Goal: Complete application form

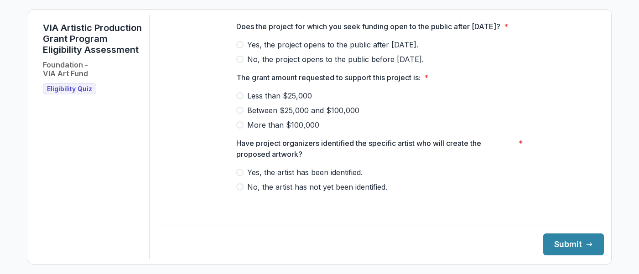
scroll to position [453, 0]
click at [314, 178] on span "Yes, the artist has been identified." at bounding box center [304, 172] width 115 height 11
click at [312, 116] on span "Between $25,000 and $100,000" at bounding box center [303, 110] width 112 height 11
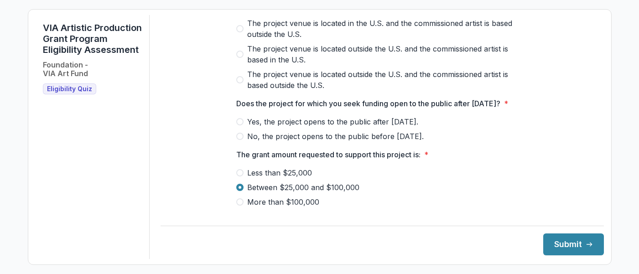
scroll to position [368, 0]
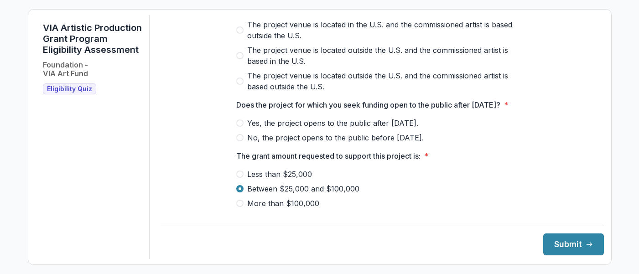
click at [293, 129] on span "Yes, the project opens to the public after [DATE]." at bounding box center [332, 123] width 171 height 11
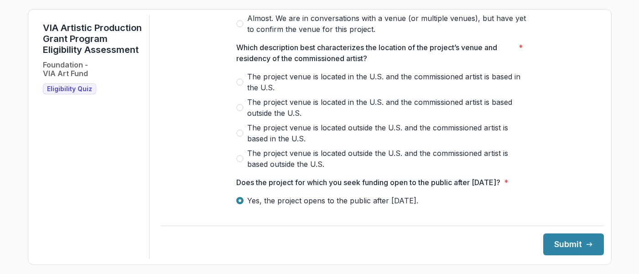
scroll to position [289, 0]
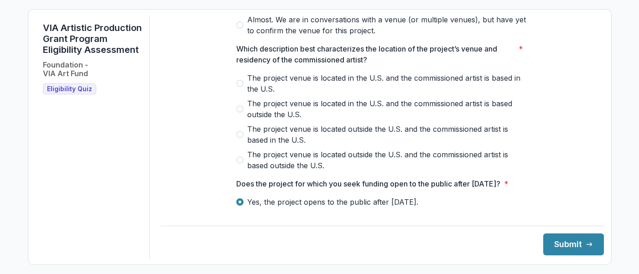
click at [287, 87] on span "The project venue is located in the U.S. and the commissioned artist is based i…" at bounding box center [387, 83] width 281 height 22
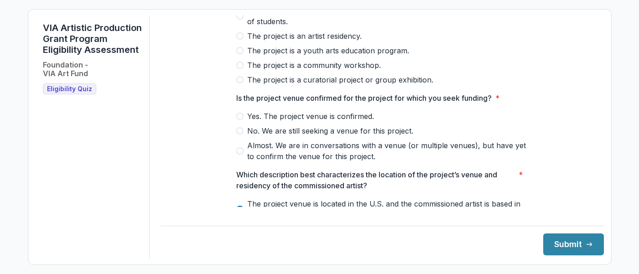
scroll to position [161, 0]
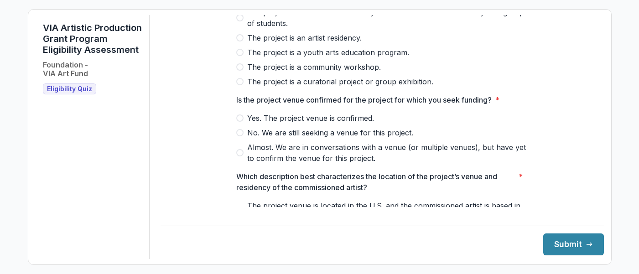
click at [321, 153] on span "Almost. We are in conversations with a venue (or multiple venues), but have yet…" at bounding box center [387, 153] width 281 height 22
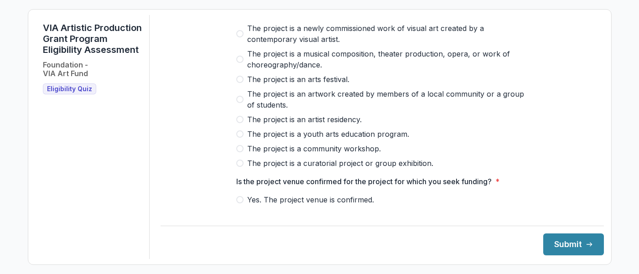
scroll to position [77, 0]
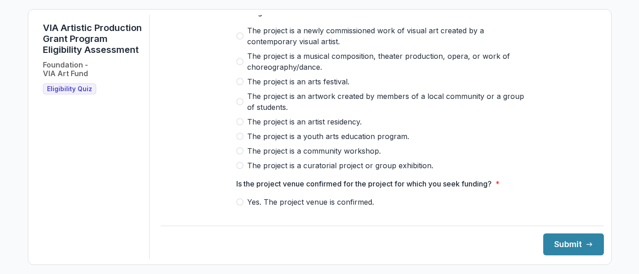
click at [300, 47] on span "The project is a newly commissioned work of visual art created by a contemporar…" at bounding box center [387, 36] width 281 height 22
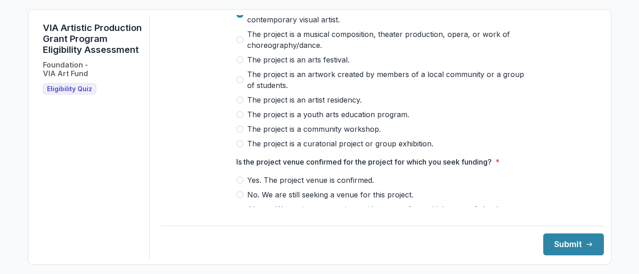
scroll to position [100, 0]
click at [314, 148] on span "The project is a curatorial project or group exhibition." at bounding box center [340, 143] width 186 height 11
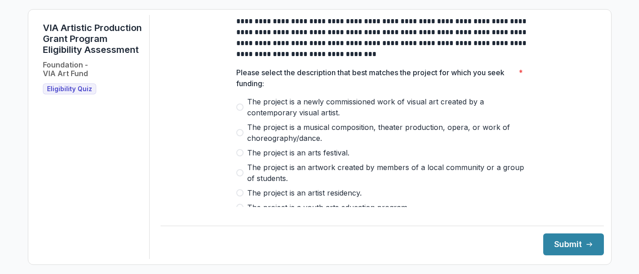
scroll to position [15, 0]
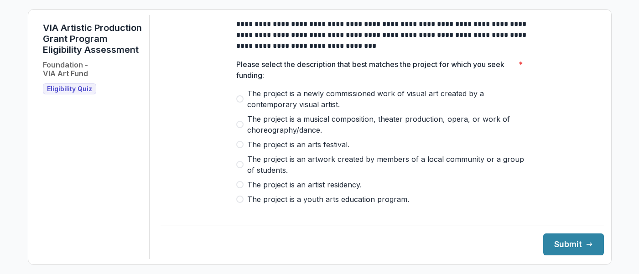
click at [299, 100] on span "The project is a newly commissioned work of visual art created by a contemporar…" at bounding box center [387, 99] width 281 height 22
click at [561, 244] on button "Submit" at bounding box center [573, 244] width 61 height 22
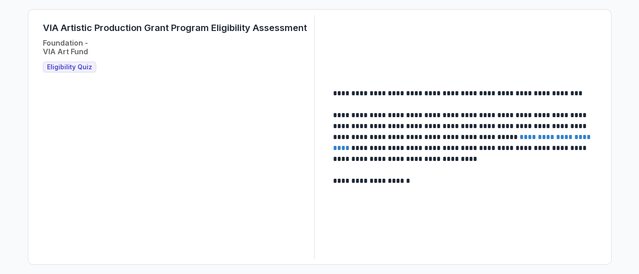
click at [414, 0] on div "**********" at bounding box center [319, 137] width 639 height 274
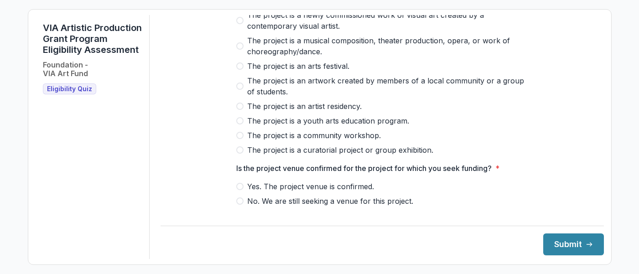
scroll to position [99, 0]
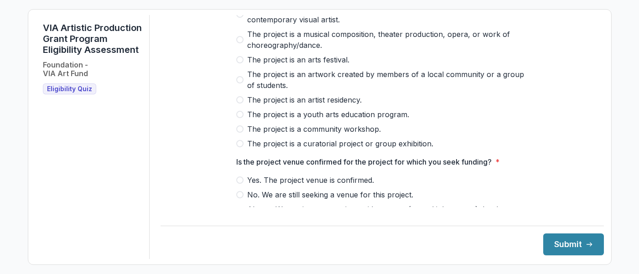
click at [286, 149] on span "The project is a curatorial project or group exhibition." at bounding box center [340, 143] width 186 height 11
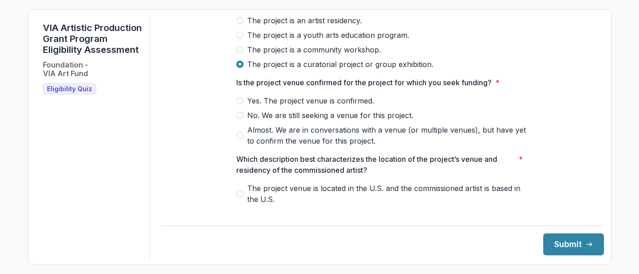
scroll to position [205, 0]
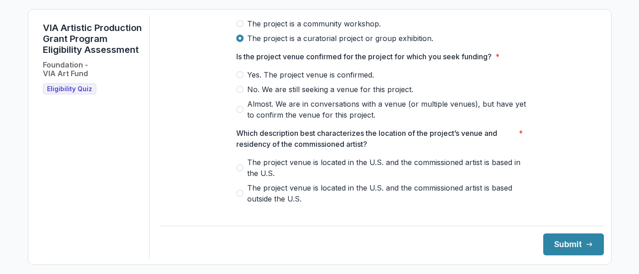
click at [268, 80] on span "Yes. The project venue is confirmed." at bounding box center [310, 74] width 127 height 11
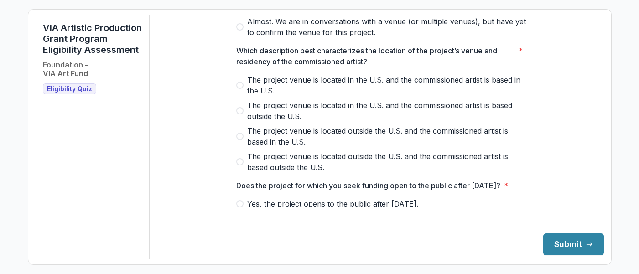
scroll to position [304, 0]
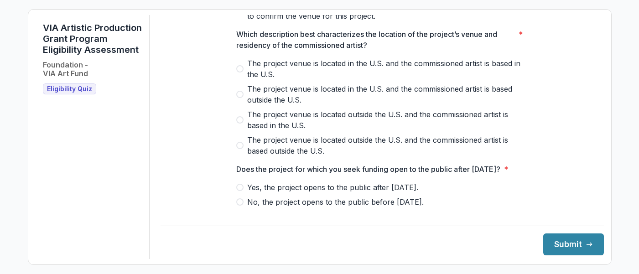
click at [265, 75] on span "The project venue is located in the U.S. and the commissioned artist is based i…" at bounding box center [387, 69] width 281 height 22
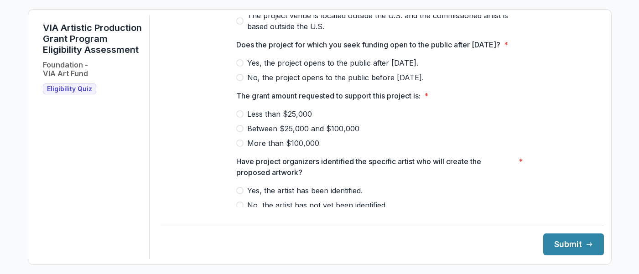
scroll to position [431, 0]
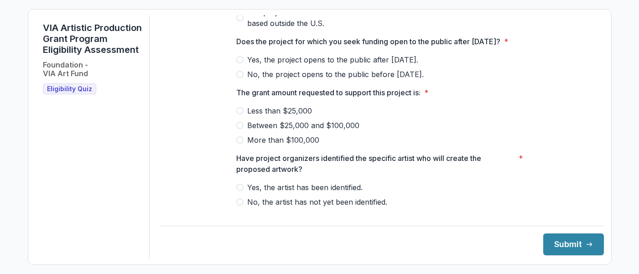
click at [304, 65] on span "Yes, the project opens to the public after [DATE]." at bounding box center [332, 59] width 171 height 11
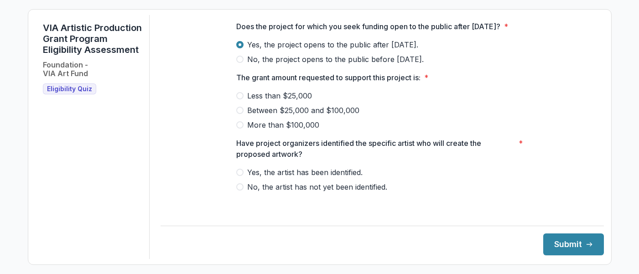
scroll to position [457, 0]
click at [294, 116] on span "Between $25,000 and $100,000" at bounding box center [303, 110] width 112 height 11
click at [279, 178] on span "Yes, the artist has been identified." at bounding box center [304, 172] width 115 height 11
click at [562, 249] on button "Submit" at bounding box center [573, 244] width 61 height 22
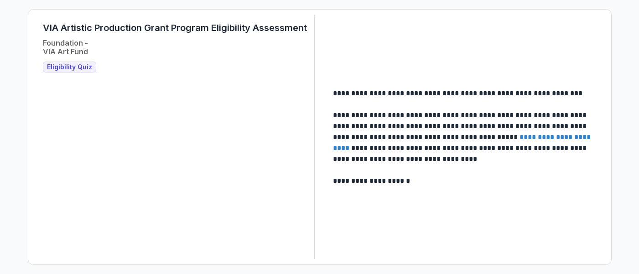
click at [72, 64] on span "Eligibility Quiz" at bounding box center [69, 67] width 45 height 8
click at [518, 137] on link "**********" at bounding box center [462, 143] width 259 height 18
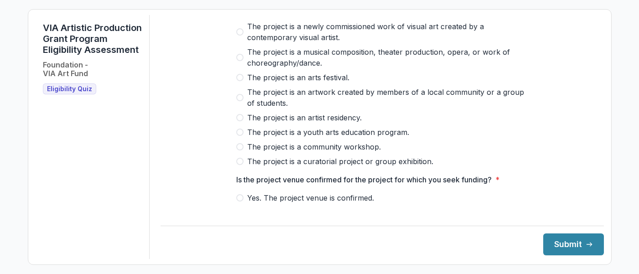
scroll to position [86, 0]
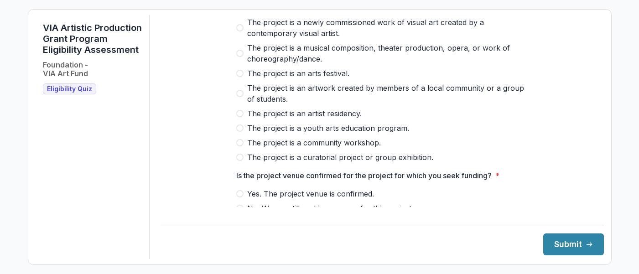
click at [265, 37] on span "The project is a newly commissioned work of visual art created by a contemporar…" at bounding box center [387, 28] width 281 height 22
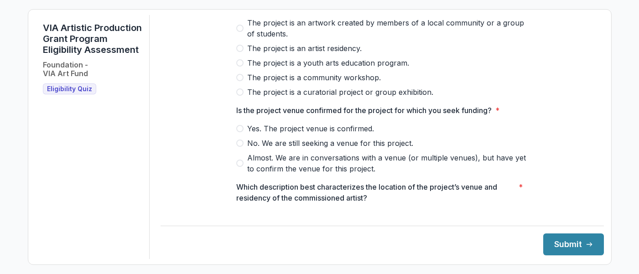
scroll to position [159, 0]
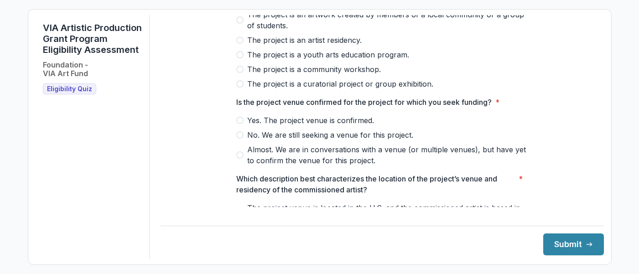
click at [275, 126] on span "Yes. The project venue is confirmed." at bounding box center [310, 120] width 127 height 11
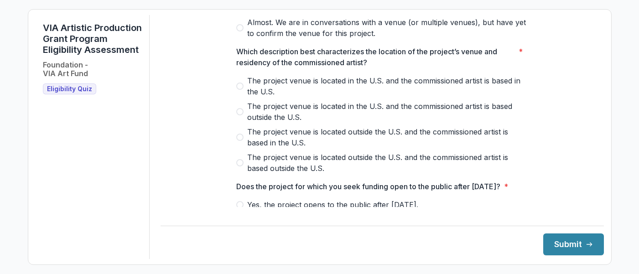
scroll to position [287, 0]
click at [263, 88] on span "The project venue is located in the U.S. and the commissioned artist is based i…" at bounding box center [387, 86] width 281 height 22
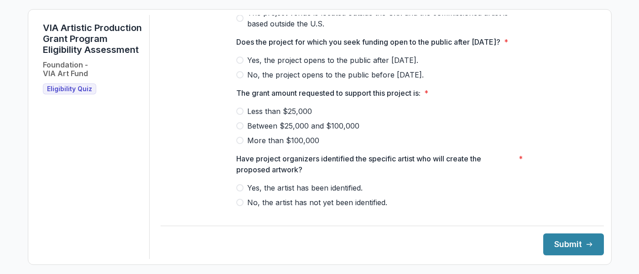
scroll to position [435, 0]
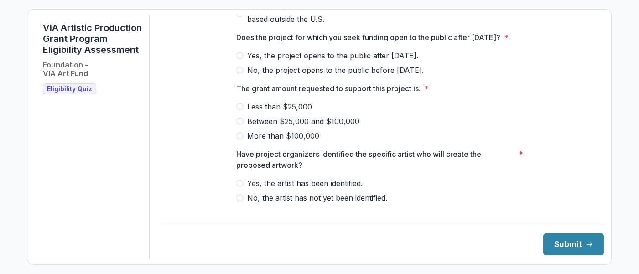
click at [266, 61] on span "Yes, the project opens to the public after [DATE]." at bounding box center [332, 55] width 171 height 11
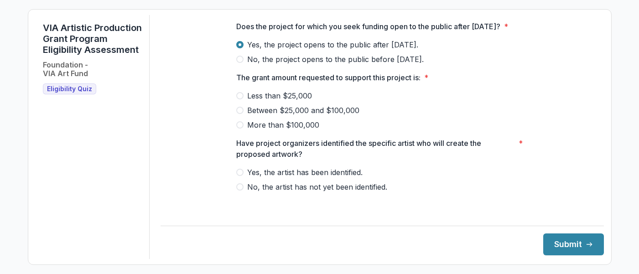
scroll to position [457, 0]
click at [319, 116] on span "Between $25,000 and $100,000" at bounding box center [303, 110] width 112 height 11
click at [334, 178] on span "Yes, the artist has been identified." at bounding box center [304, 172] width 115 height 11
click at [553, 250] on button "Submit" at bounding box center [573, 244] width 61 height 22
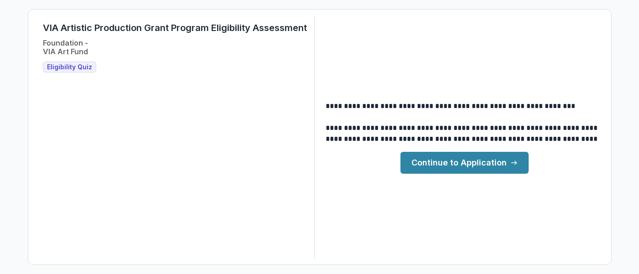
click at [429, 166] on link "Continue to Application" at bounding box center [464, 163] width 128 height 22
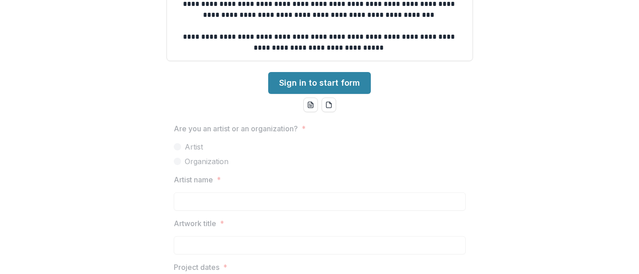
scroll to position [346, 0]
click at [367, 162] on label "Organization" at bounding box center [320, 160] width 292 height 11
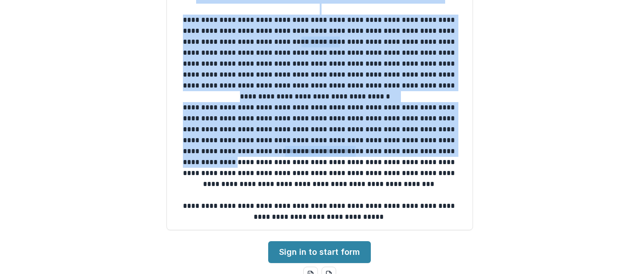
scroll to position [196, 0]
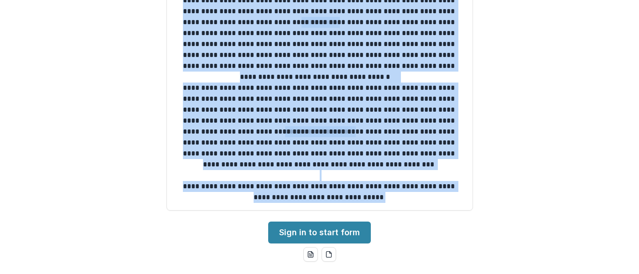
drag, startPoint x: 180, startPoint y: 67, endPoint x: 366, endPoint y: 203, distance: 231.0
click at [366, 203] on div "**********" at bounding box center [319, 33] width 306 height 355
copy div "**********"
click at [518, 110] on div "**********" at bounding box center [319, 137] width 639 height 274
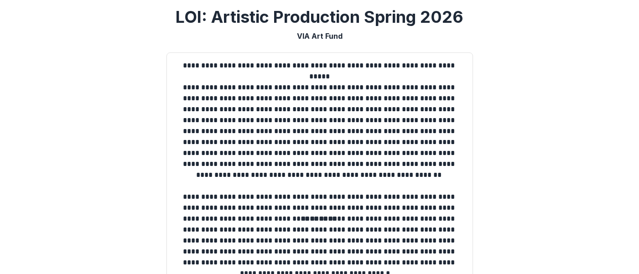
scroll to position [0, 0]
